Goal: Information Seeking & Learning: Learn about a topic

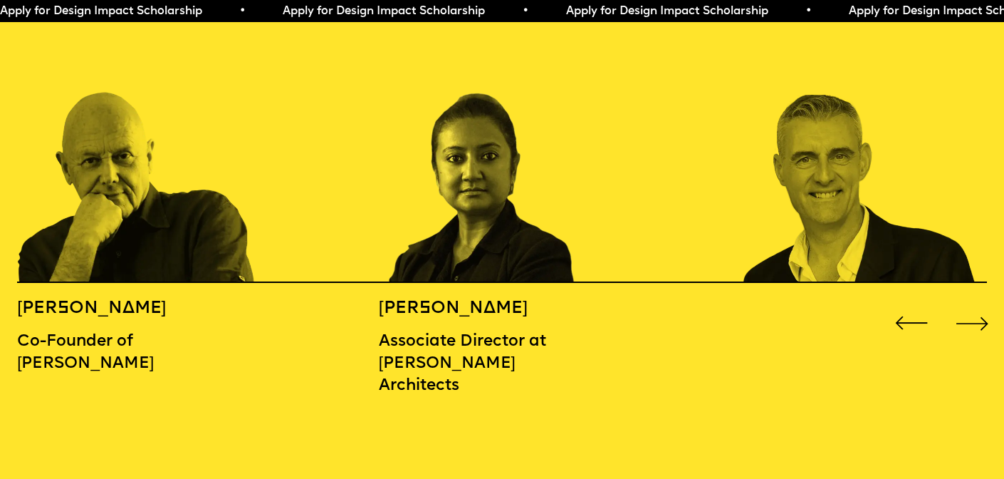
scroll to position [1601, 0]
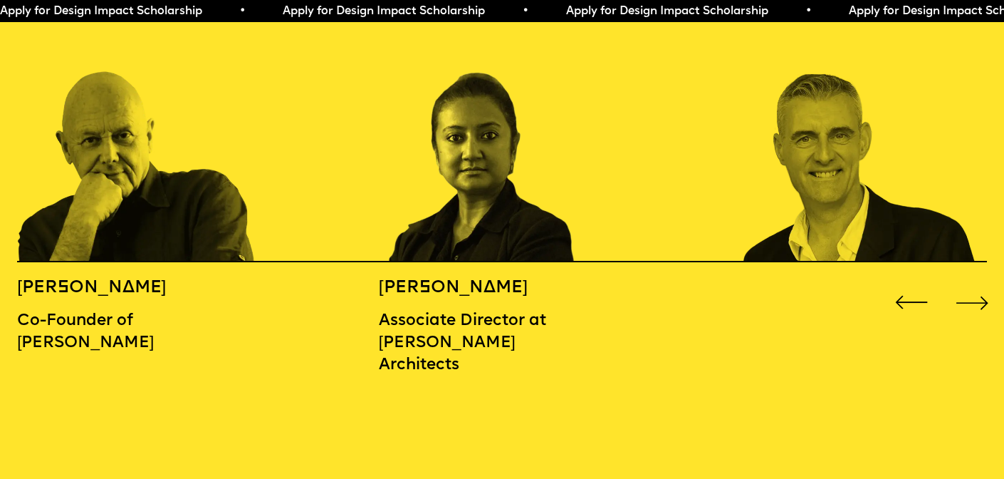
click at [979, 282] on div "Next slide" at bounding box center [973, 302] width 40 height 40
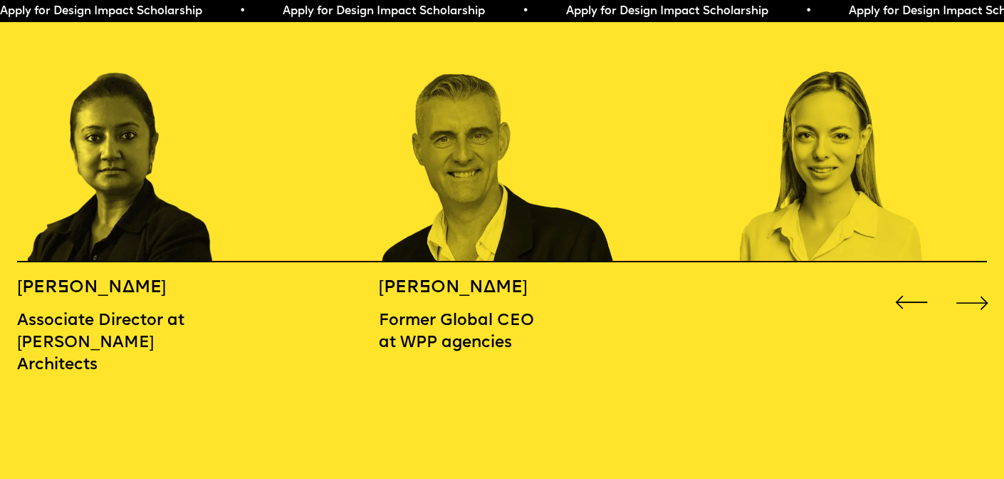
click at [979, 282] on div "Next slide" at bounding box center [973, 302] width 40 height 40
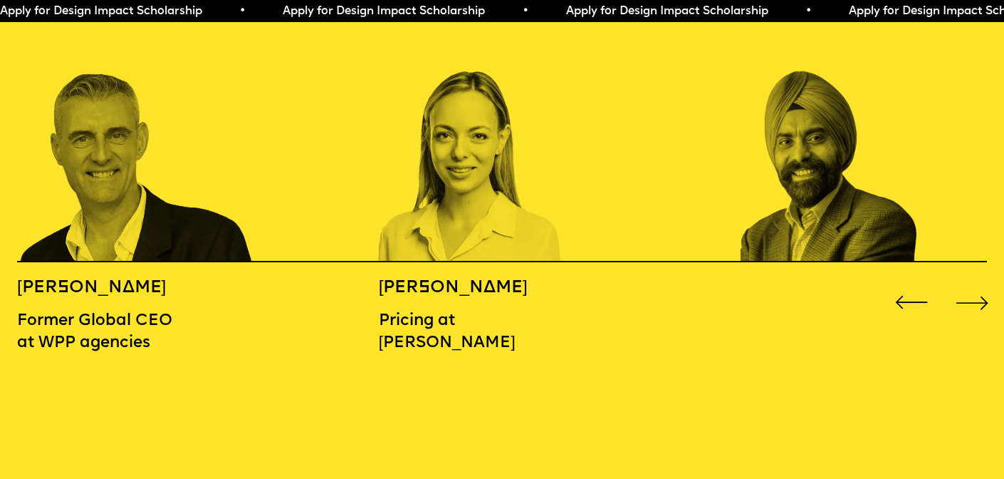
click at [978, 282] on div "Next slide" at bounding box center [973, 302] width 40 height 40
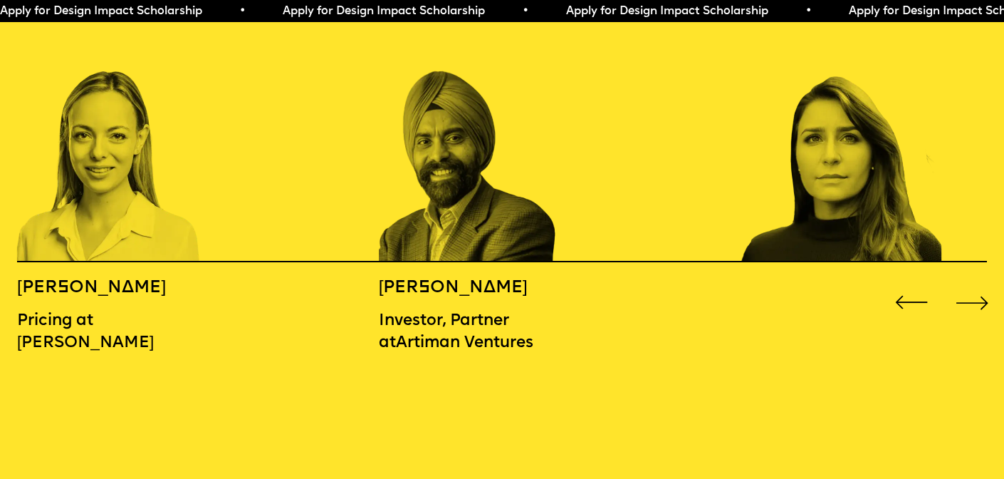
click at [978, 282] on div "Next slide" at bounding box center [973, 302] width 40 height 40
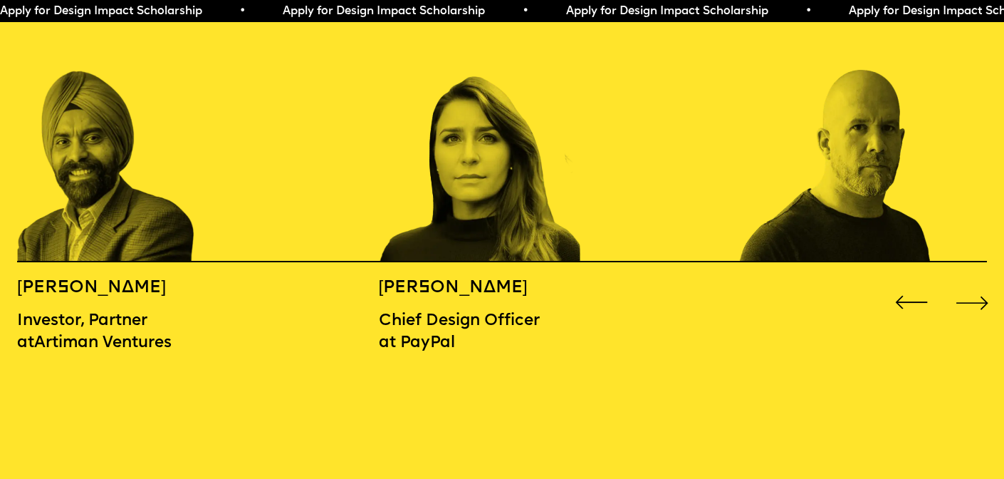
click at [978, 282] on div "Next slide" at bounding box center [973, 302] width 40 height 40
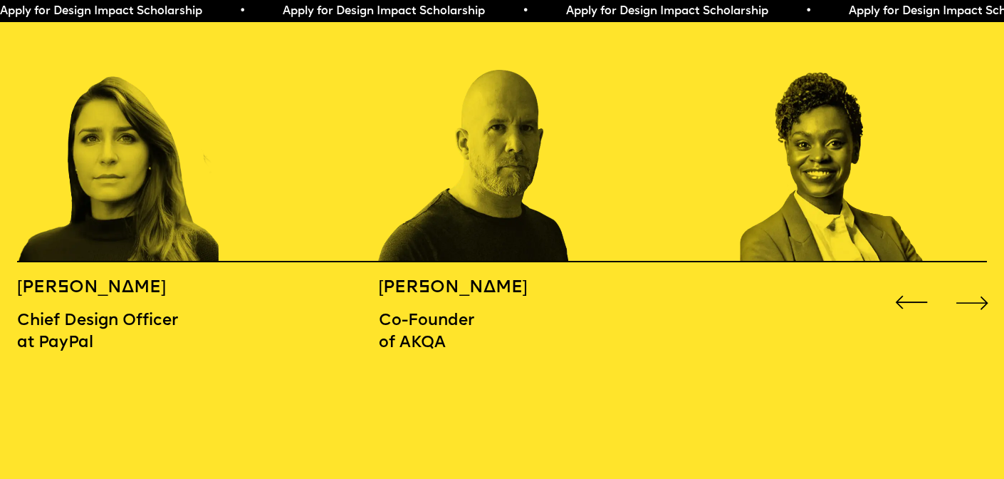
click at [978, 282] on div "Next slide" at bounding box center [973, 302] width 40 height 40
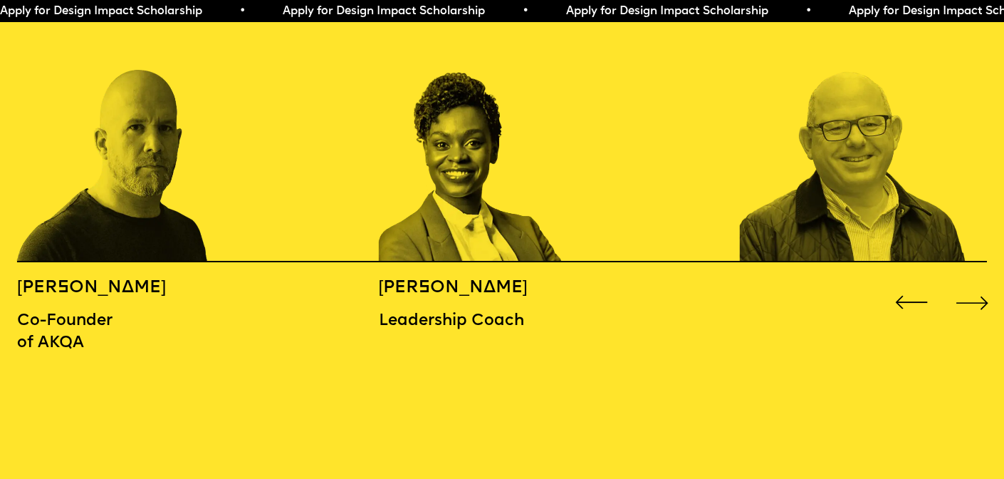
click at [978, 282] on div "Next slide" at bounding box center [973, 302] width 40 height 40
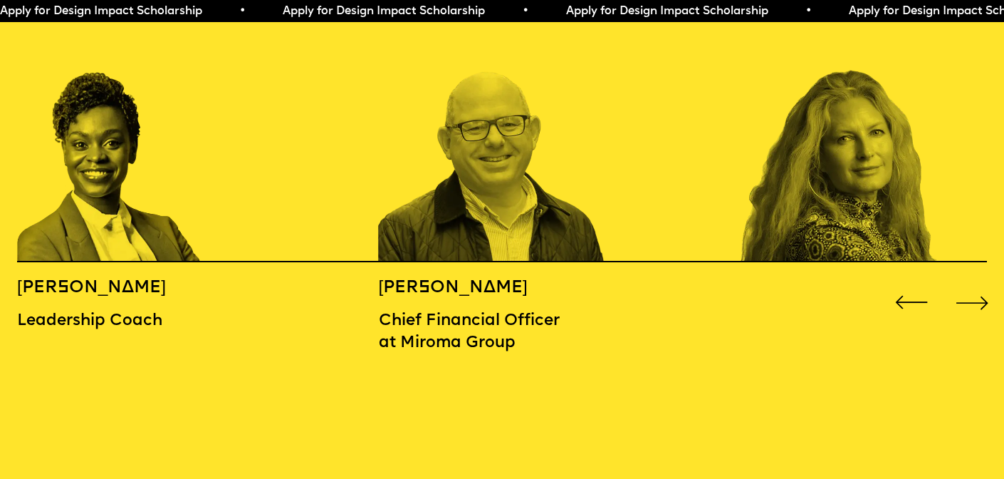
click at [978, 282] on div "Next slide" at bounding box center [973, 302] width 40 height 40
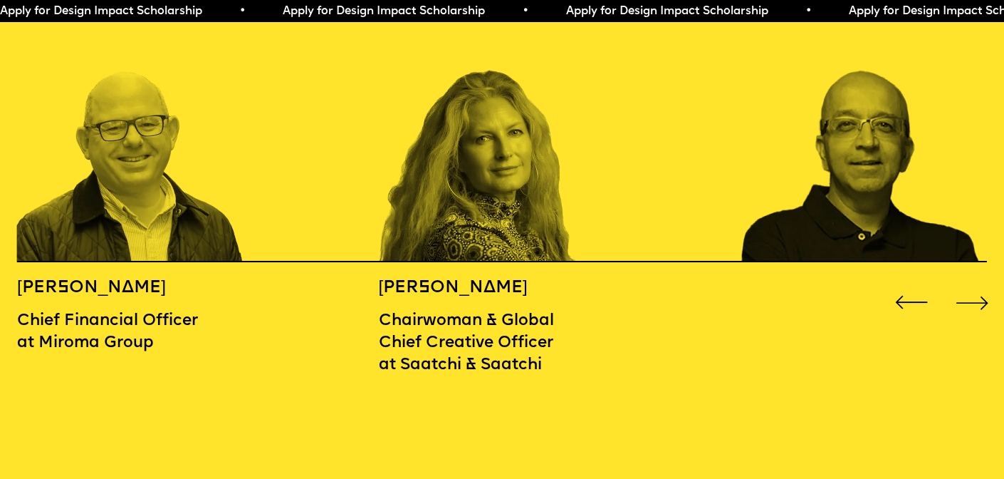
click at [978, 282] on div "Next slide" at bounding box center [973, 302] width 40 height 40
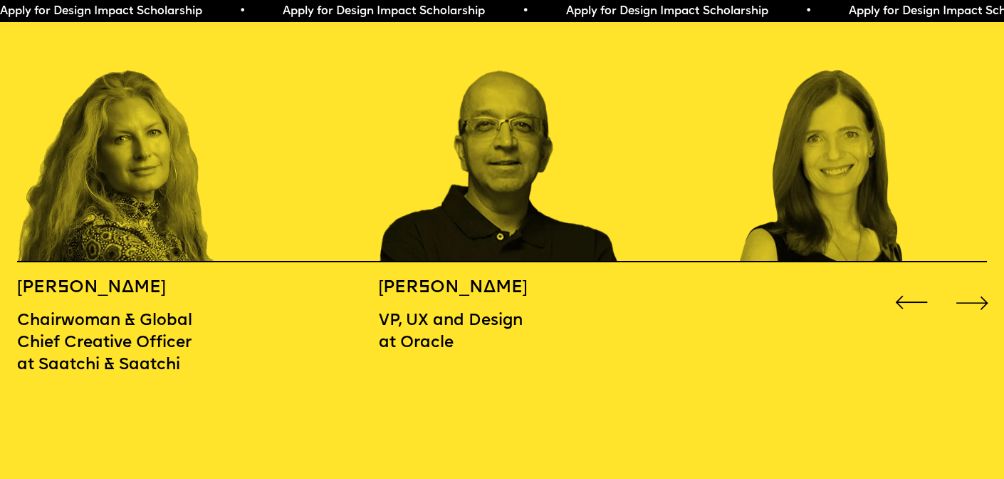
click at [978, 282] on div "Next slide" at bounding box center [973, 302] width 40 height 40
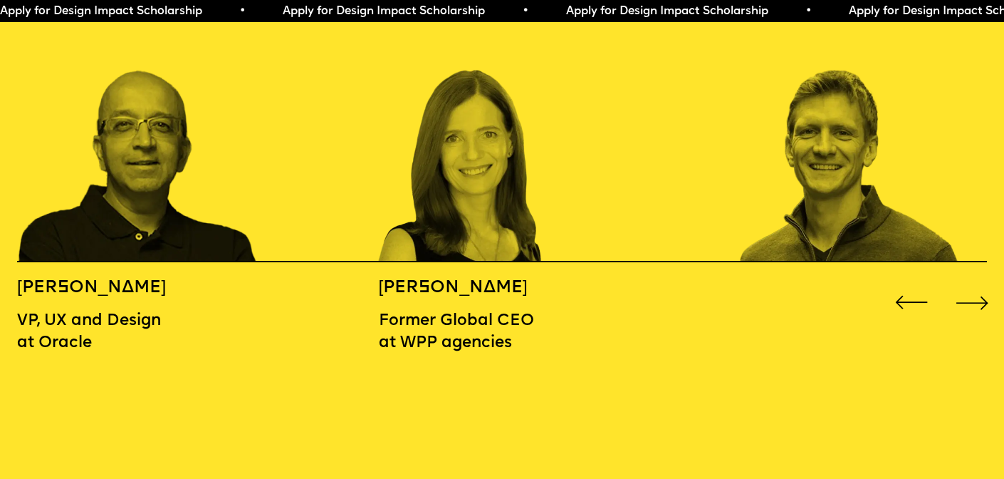
click at [978, 282] on div "Next slide" at bounding box center [973, 302] width 40 height 40
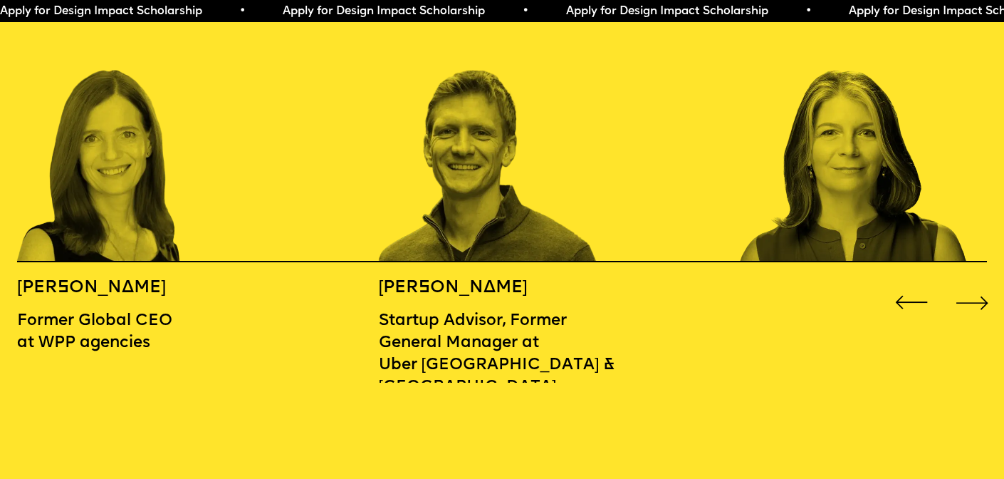
click at [978, 282] on div "Next slide" at bounding box center [973, 302] width 40 height 40
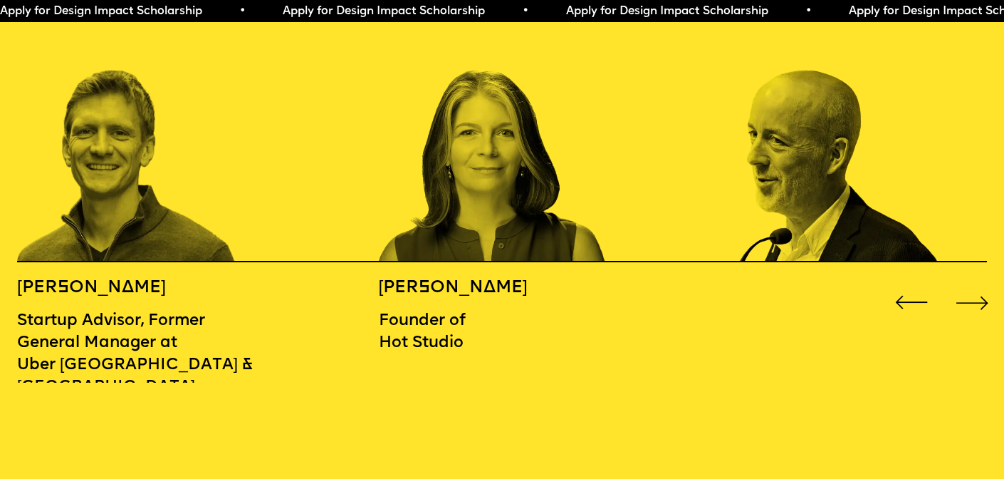
click at [978, 282] on div "Next slide" at bounding box center [973, 302] width 40 height 40
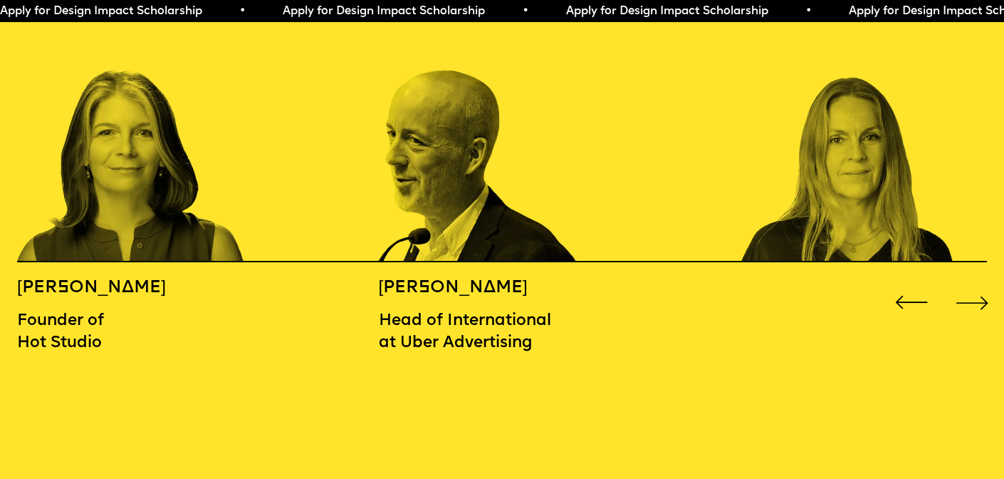
click at [978, 282] on div "Next slide" at bounding box center [973, 302] width 40 height 40
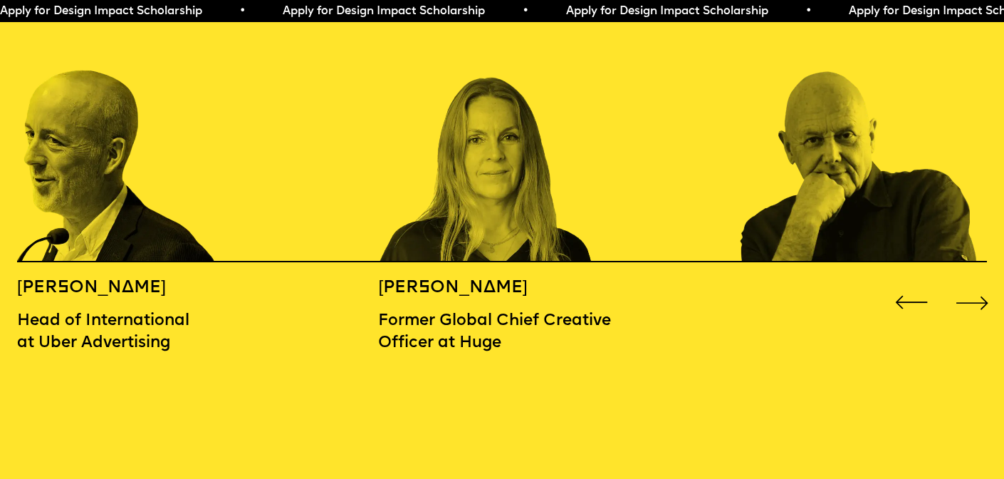
click at [978, 282] on div "Next slide" at bounding box center [973, 302] width 40 height 40
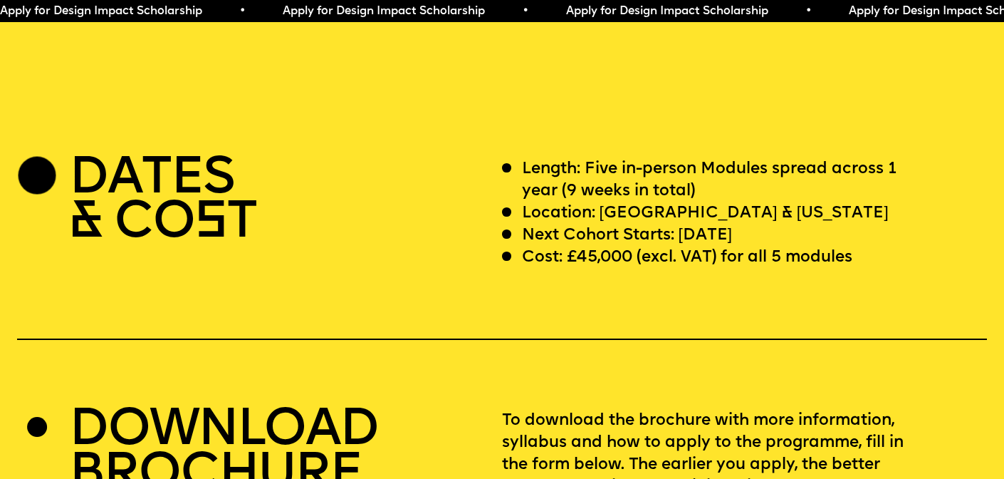
scroll to position [4049, 0]
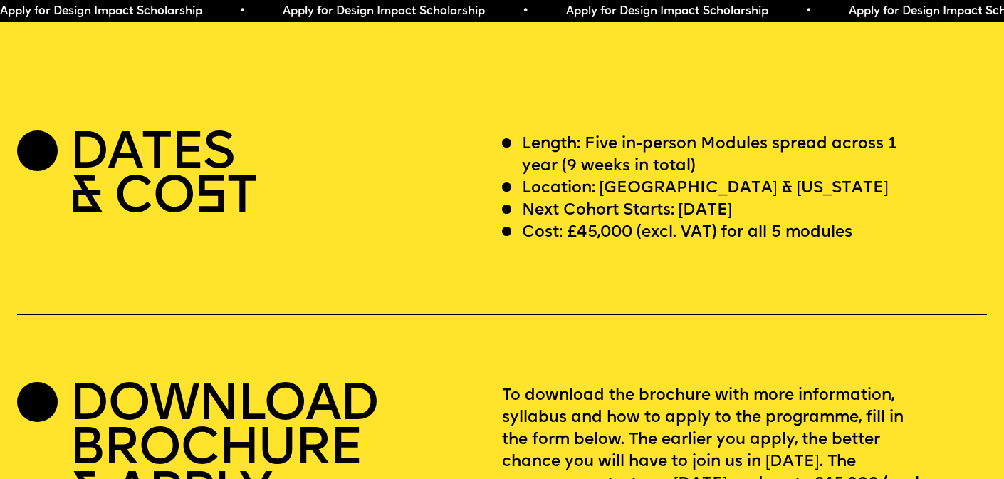
drag, startPoint x: 523, startPoint y: 165, endPoint x: 810, endPoint y: 192, distance: 287.6
click at [810, 192] on div "Length: Five in-person Modules spread across 1 year (9 weeks in total) Location…" at bounding box center [744, 188] width 485 height 110
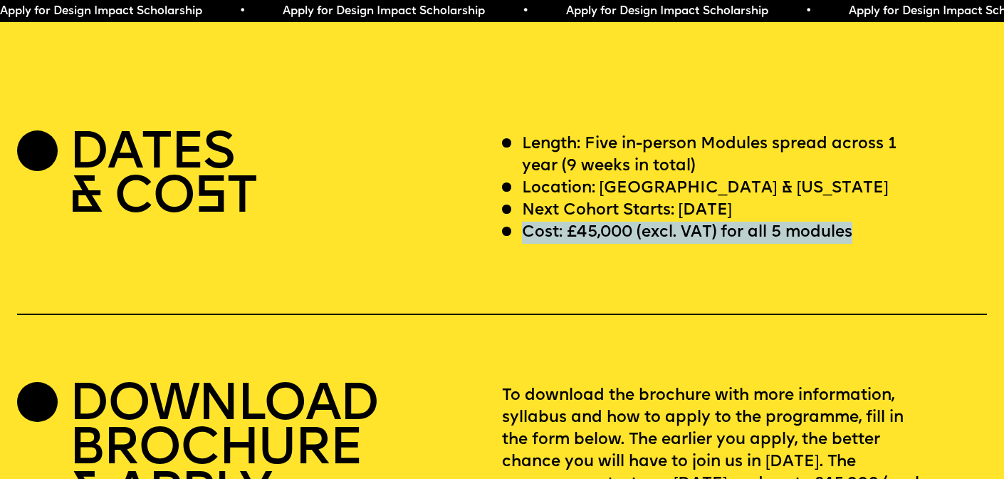
drag, startPoint x: 867, startPoint y: 206, endPoint x: 506, endPoint y: 217, distance: 362.0
click at [506, 221] on div "Cost: £45,000 (excl. VAT) for all 5 modules" at bounding box center [714, 232] width 424 height 22
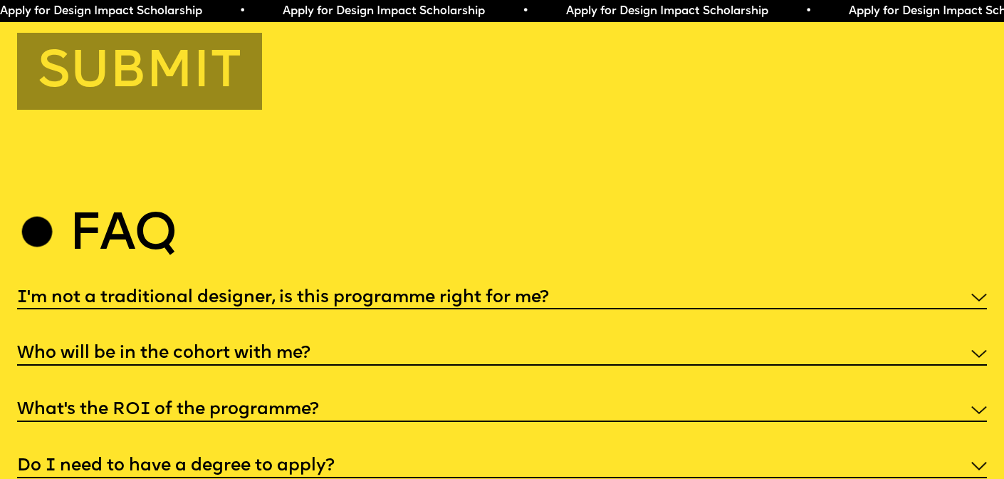
scroll to position [5165, 0]
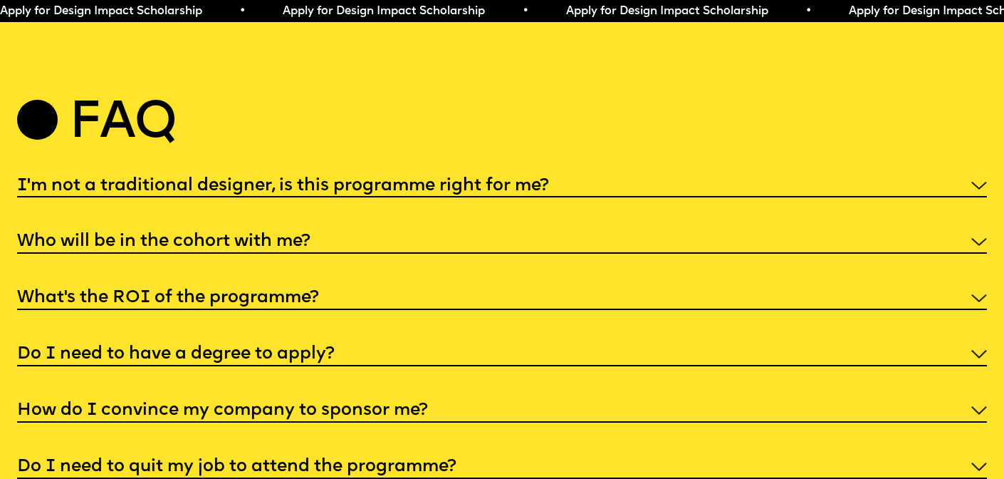
click at [281, 179] on h5 "I'm not a traditional designer, is this programme right for me?" at bounding box center [283, 186] width 532 height 14
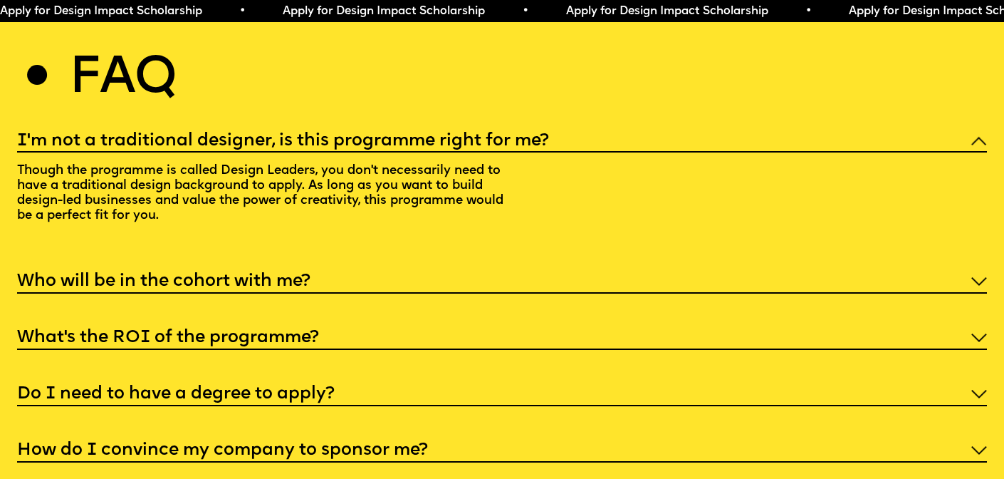
scroll to position [5216, 0]
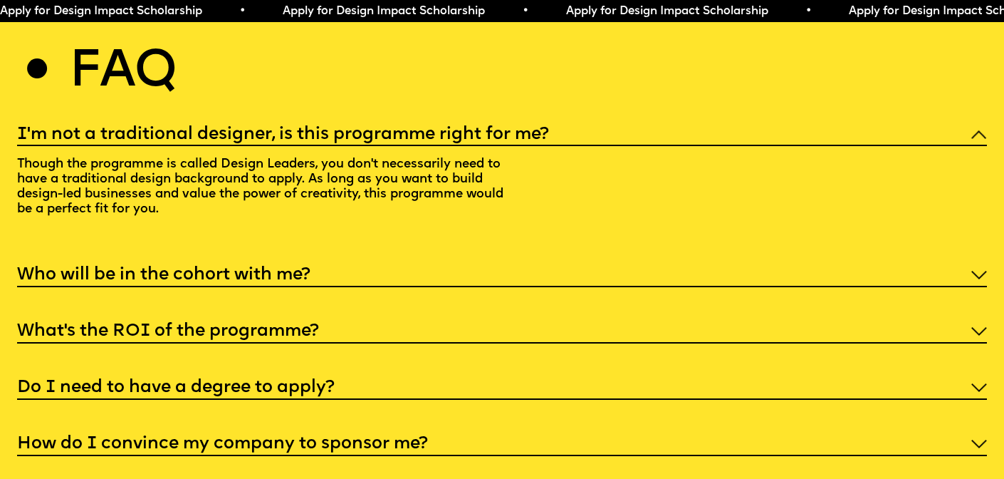
click at [310, 268] on h5 "Who will be in the cohort with me?" at bounding box center [163, 275] width 293 height 14
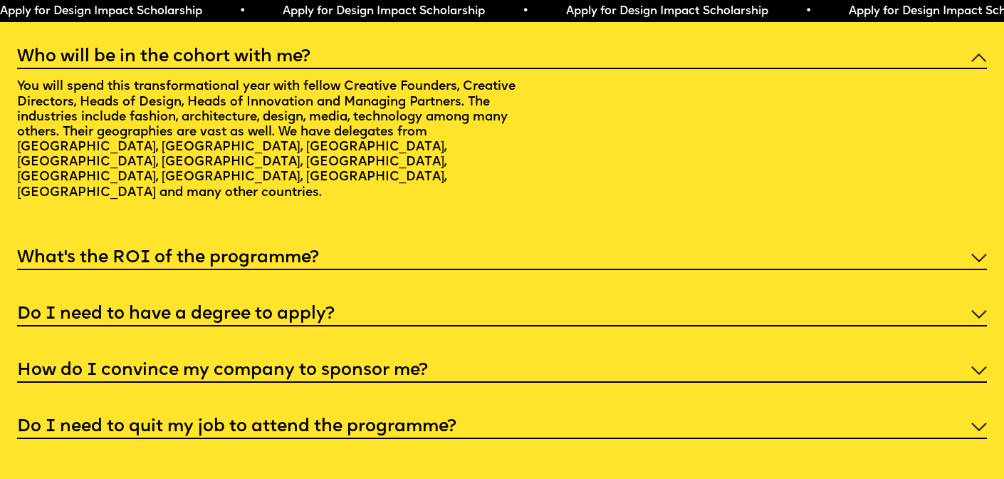
scroll to position [5346, 0]
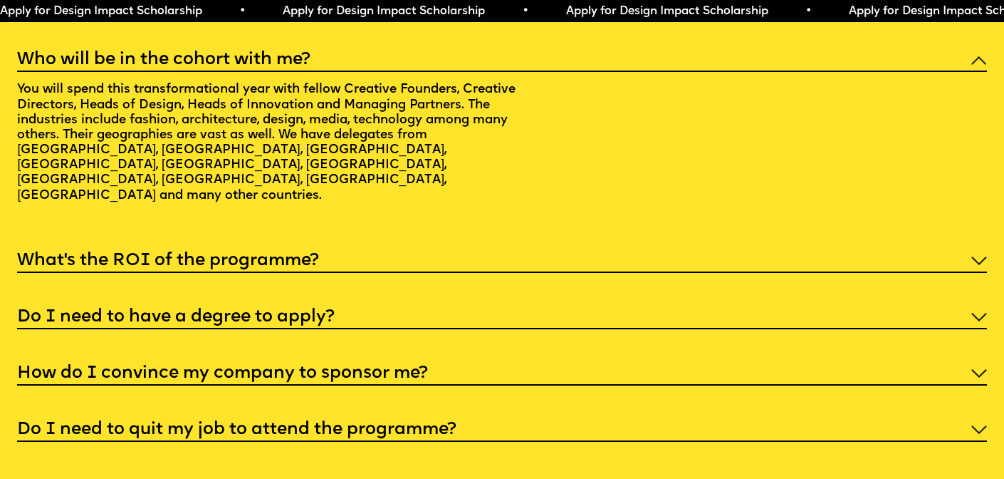
click at [305, 203] on div "I'm not a traditional designer, is this programme right for me? Though the prog…" at bounding box center [501, 216] width 969 height 452
click at [305, 254] on h5 "What’s the ROI of the programme?" at bounding box center [168, 261] width 302 height 14
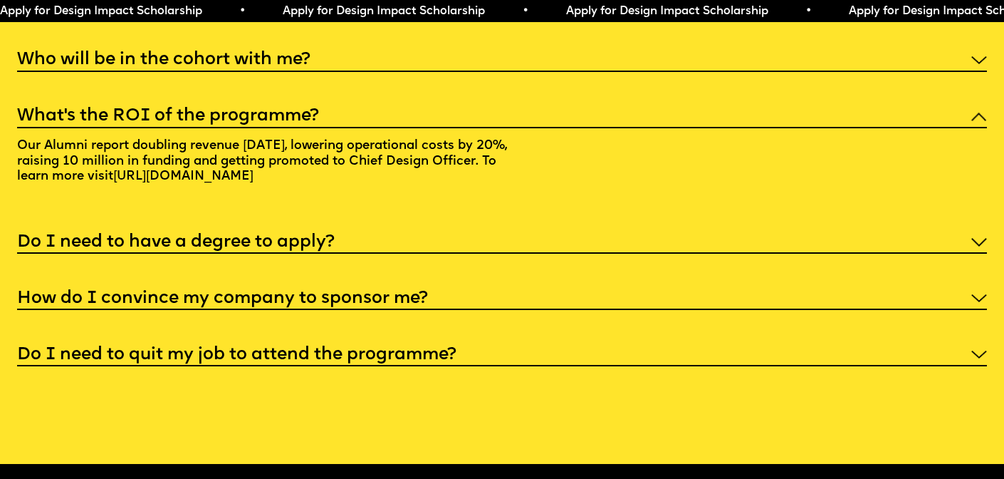
click at [305, 228] on div "Do I need to have a degree to apply?" at bounding box center [501, 241] width 969 height 26
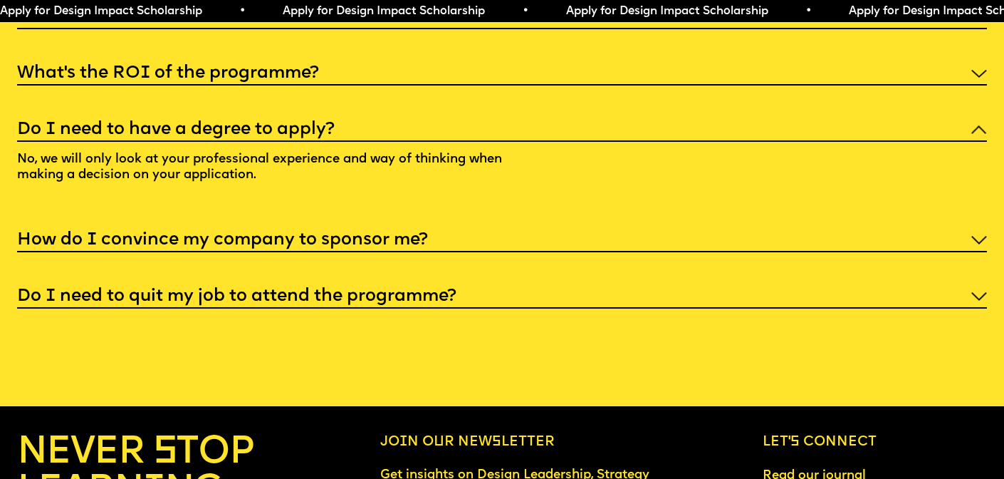
scroll to position [5385, 0]
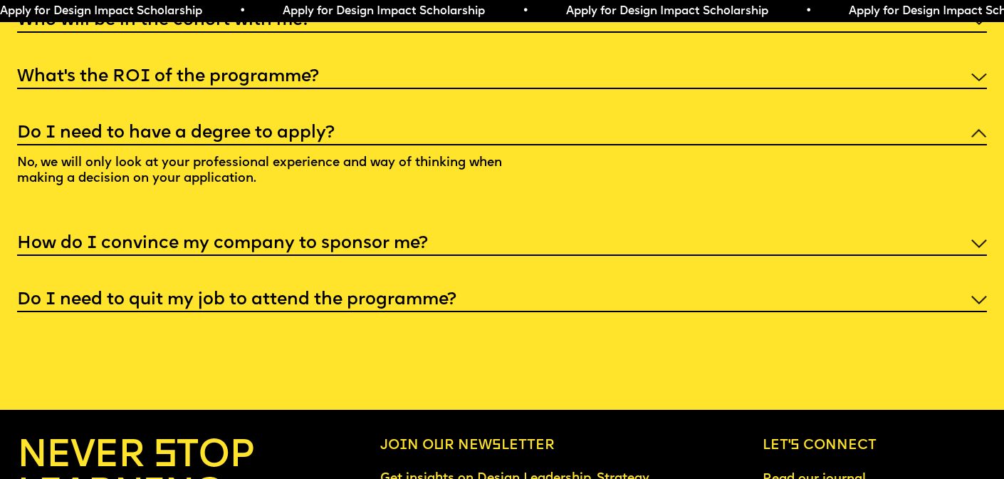
click at [299, 236] on h5 "How do I convince my company to sponsor me?" at bounding box center [222, 243] width 411 height 14
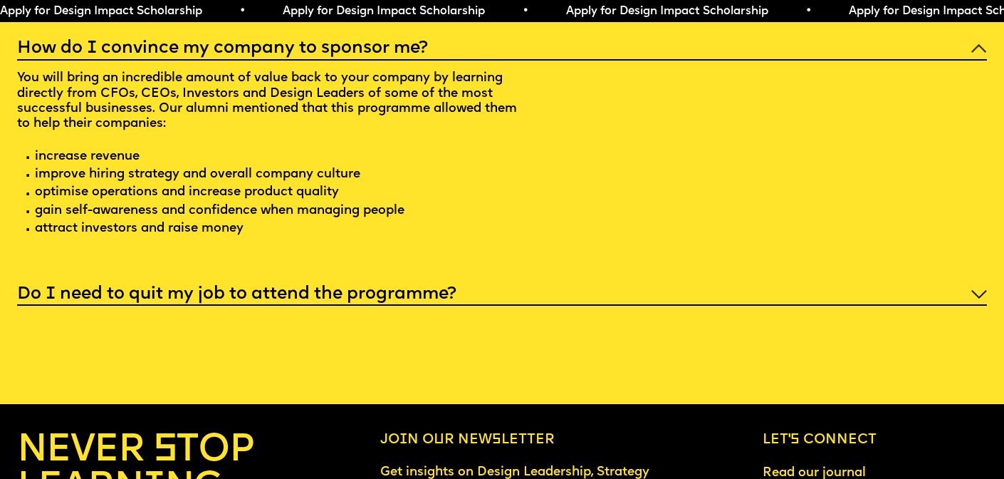
scroll to position [5528, 0]
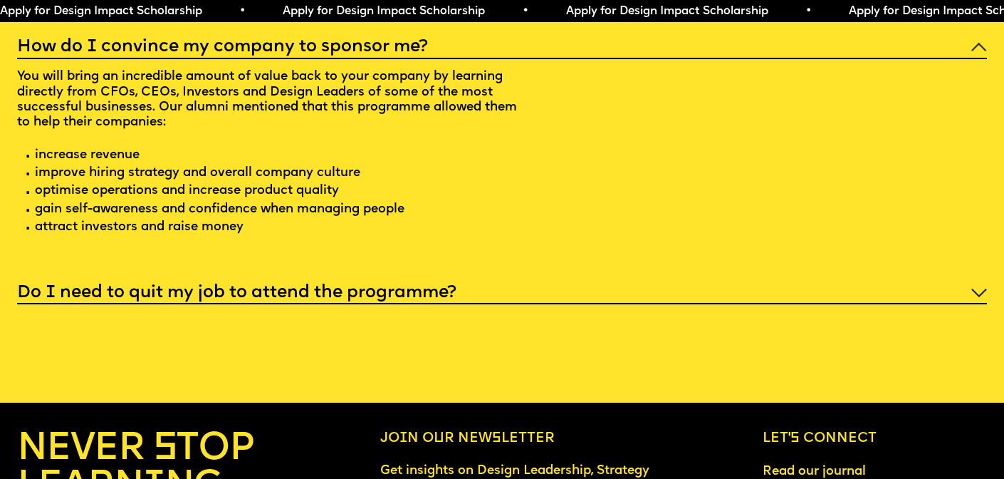
click at [301, 286] on h5 "Do I need to quit my job to attend the programme?" at bounding box center [236, 293] width 439 height 14
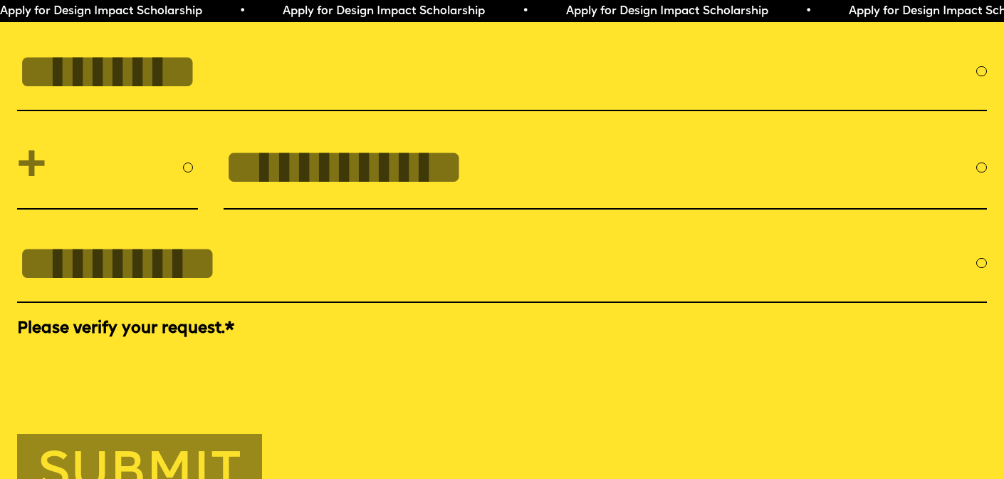
scroll to position [4248, 0]
